Goal: Book appointment/travel/reservation

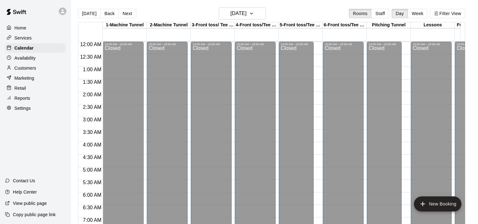
scroll to position [166, 0]
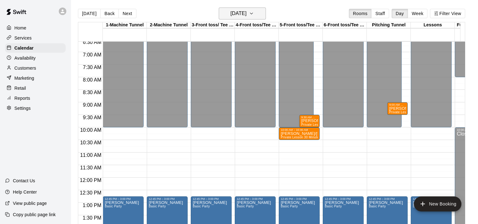
click at [246, 14] on h6 "[DATE]" at bounding box center [238, 13] width 16 height 9
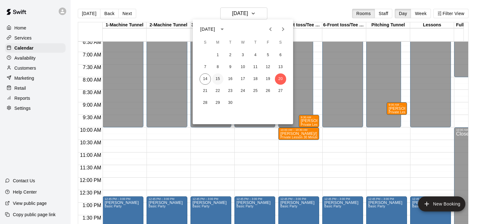
click at [217, 80] on button "15" at bounding box center [217, 79] width 11 height 11
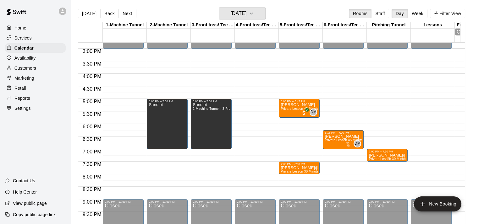
scroll to position [372, 0]
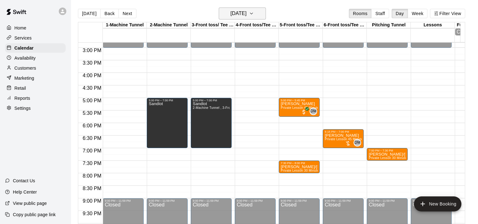
click at [246, 12] on h6 "[DATE]" at bounding box center [238, 13] width 16 height 9
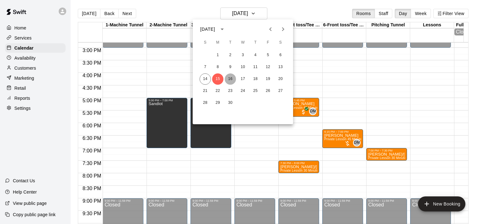
click at [229, 76] on button "16" at bounding box center [230, 79] width 11 height 11
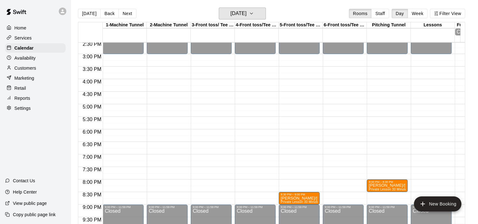
scroll to position [368, 0]
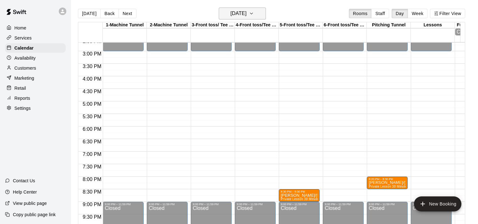
click at [245, 13] on h6 "[DATE]" at bounding box center [238, 13] width 16 height 9
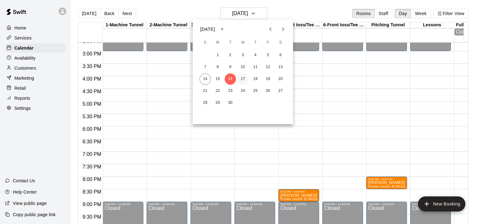
click at [245, 79] on button "17" at bounding box center [242, 79] width 11 height 11
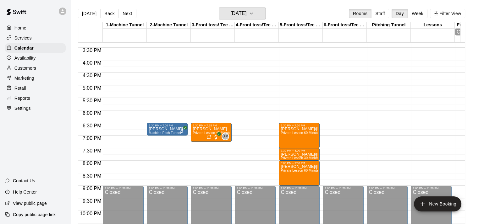
scroll to position [388, 0]
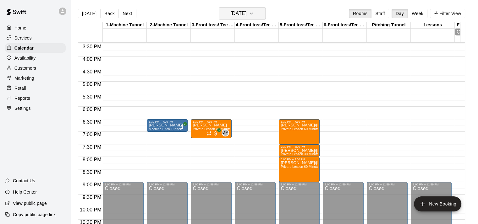
click at [263, 15] on button "[DATE]" at bounding box center [242, 14] width 47 height 12
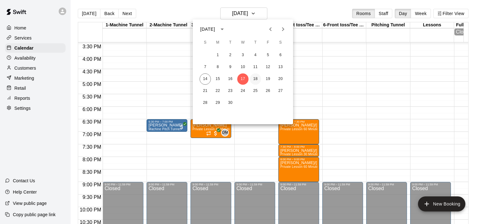
click at [254, 80] on button "18" at bounding box center [255, 79] width 11 height 11
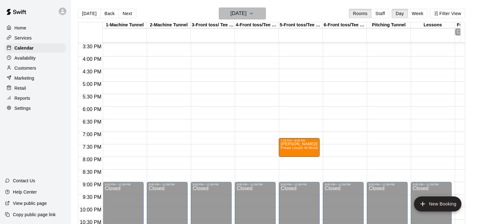
click at [246, 11] on h6 "[DATE]" at bounding box center [238, 13] width 16 height 9
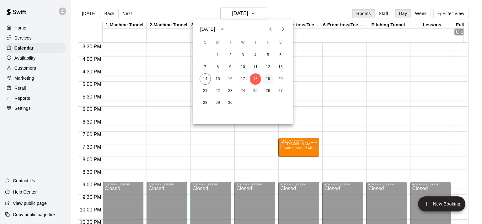
click at [267, 78] on button "19" at bounding box center [268, 79] width 11 height 11
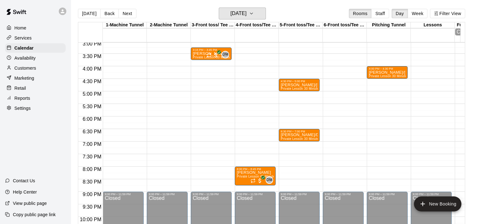
scroll to position [379, 0]
